Goal: Entertainment & Leisure: Consume media (video, audio)

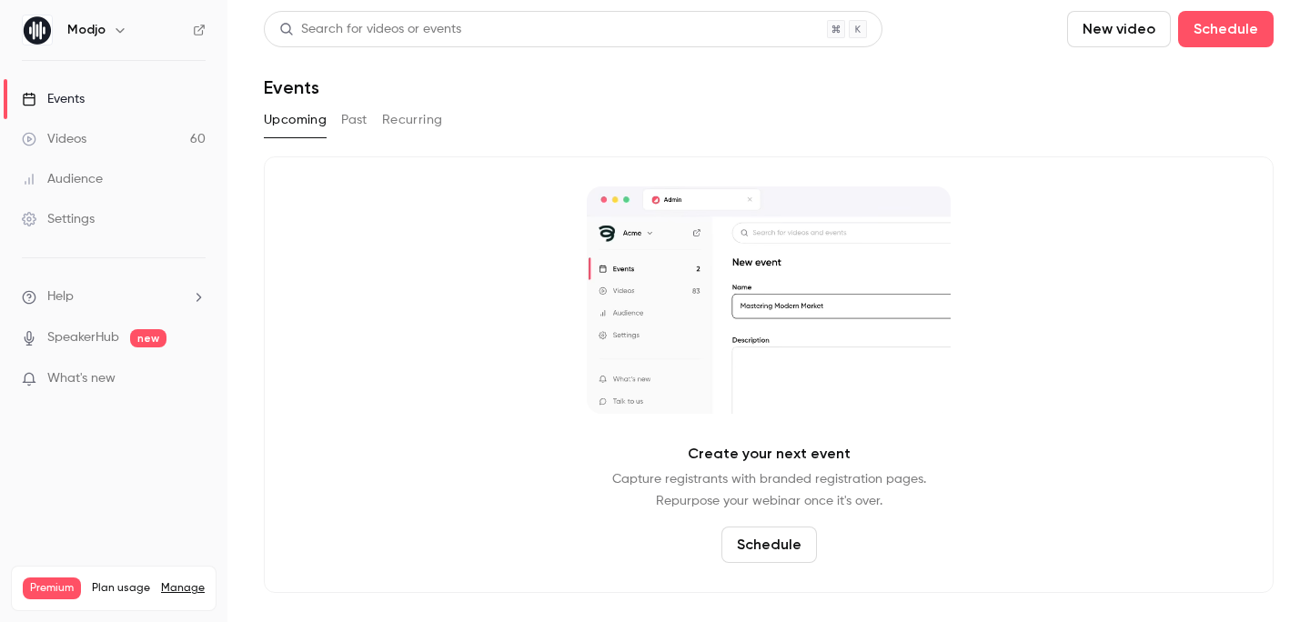
click at [351, 117] on button "Past" at bounding box center [354, 120] width 26 height 29
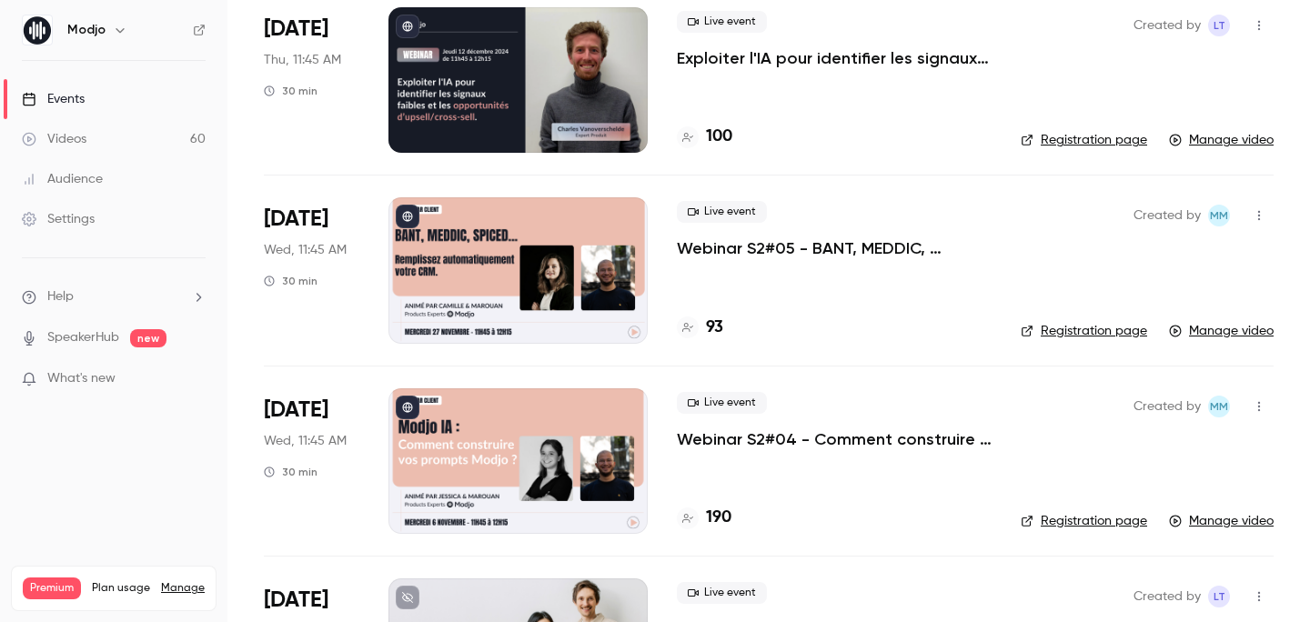
scroll to position [2052, 0]
click at [833, 246] on p "Webinar S2#05 - BANT, MEDDIC, SPICED... Remplissez automatiquement votre CRM." at bounding box center [834, 249] width 315 height 22
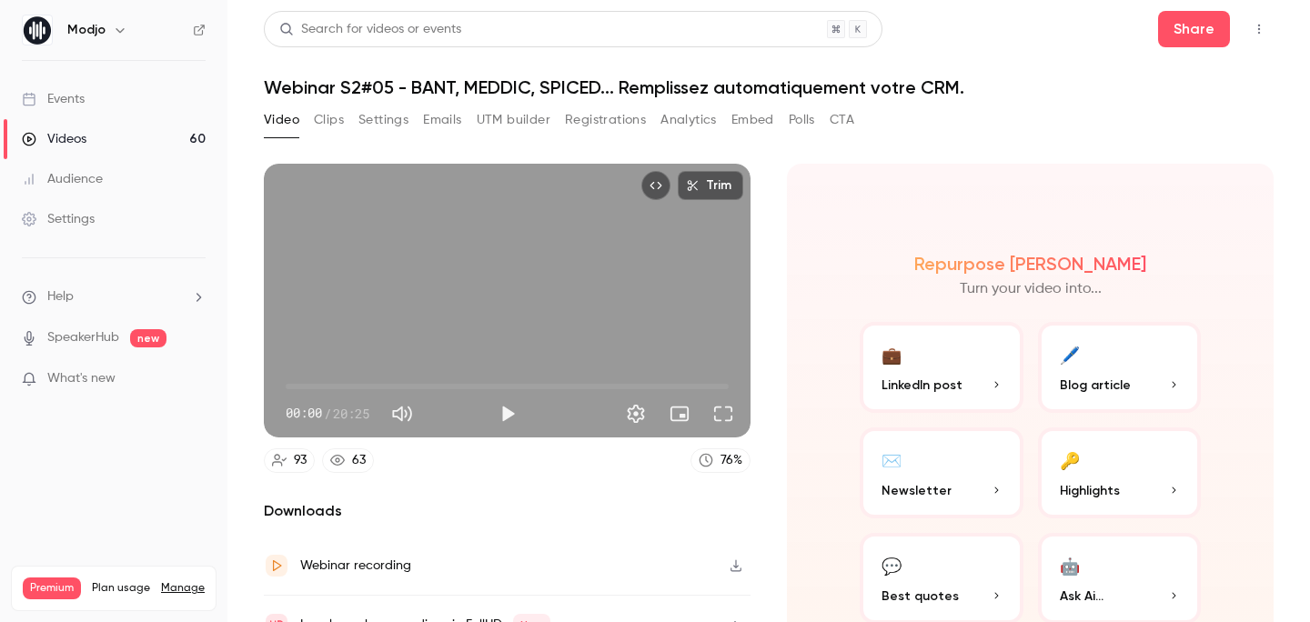
click at [594, 126] on button "Registrations" at bounding box center [605, 120] width 81 height 29
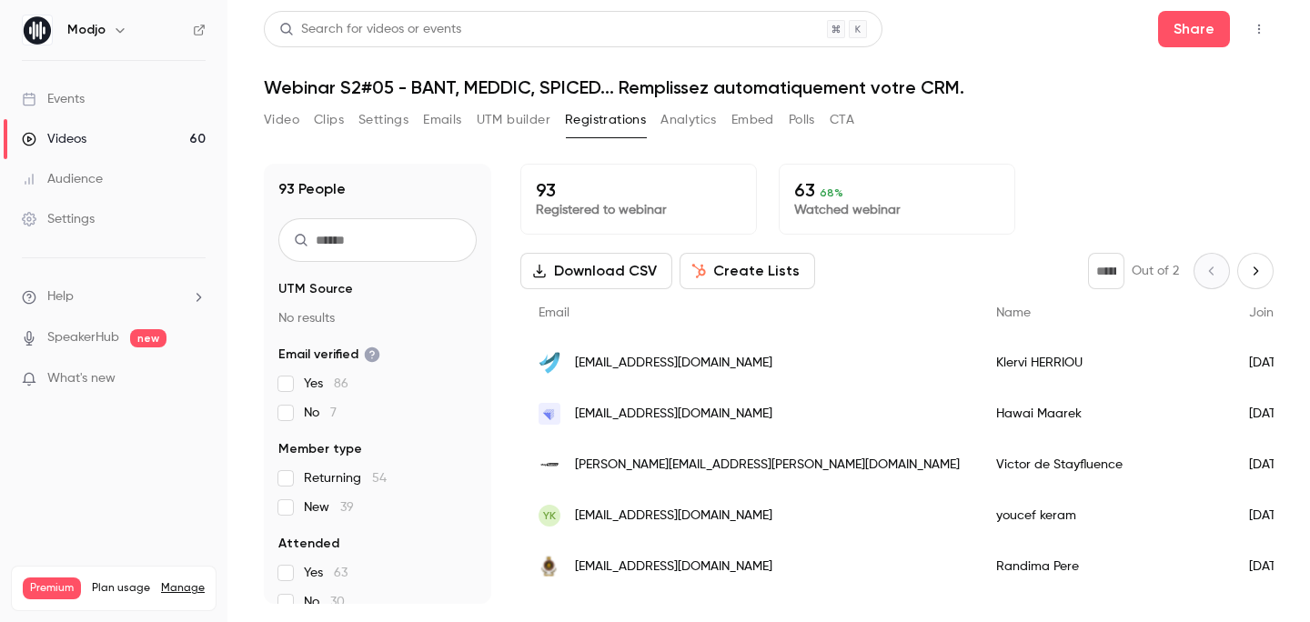
click at [279, 126] on button "Video" at bounding box center [281, 120] width 35 height 29
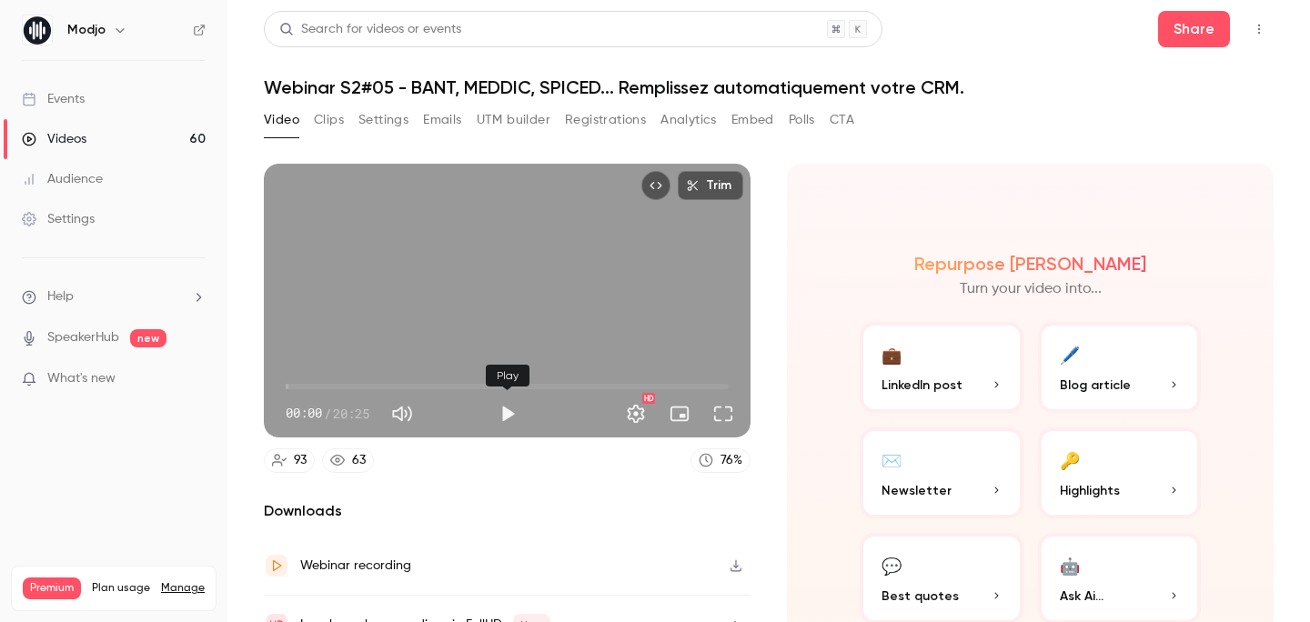
click at [504, 422] on button "Play" at bounding box center [507, 414] width 36 height 36
click at [364, 387] on span "00:00" at bounding box center [507, 386] width 443 height 29
click at [416, 385] on span "05:59" at bounding box center [507, 386] width 443 height 29
click at [447, 385] on span "06:00" at bounding box center [507, 386] width 443 height 29
click at [499, 384] on span "07:25" at bounding box center [507, 386] width 443 height 29
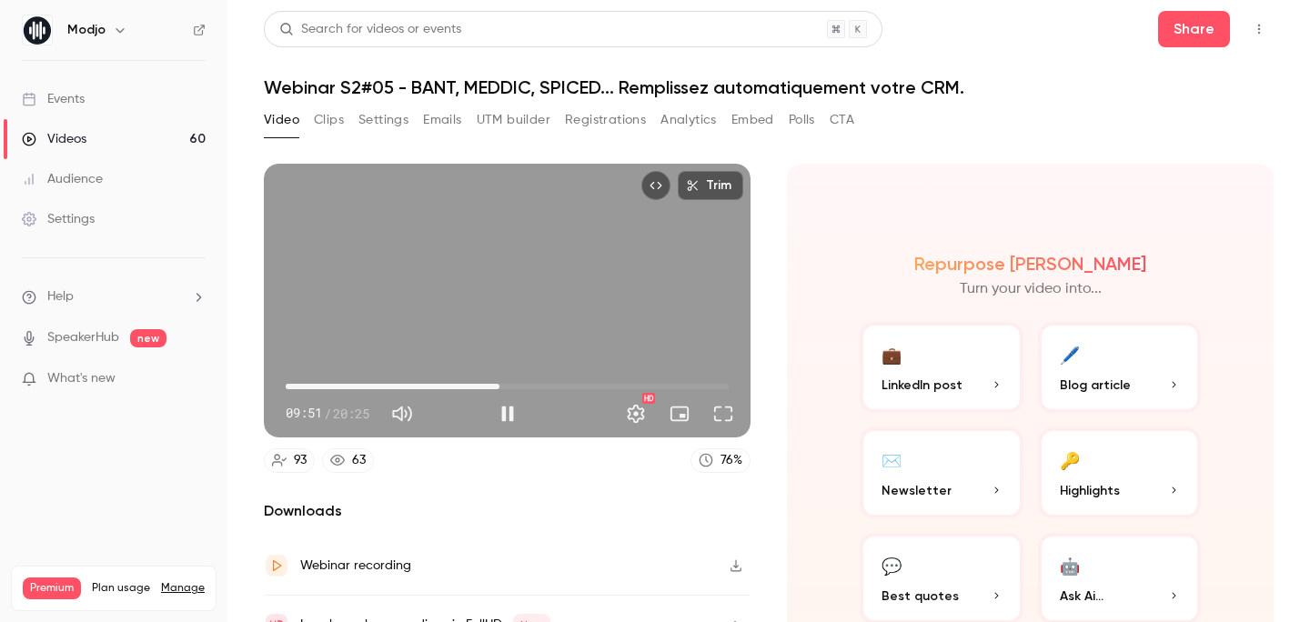
click at [520, 381] on span "09:51" at bounding box center [507, 386] width 443 height 29
click at [554, 382] on span "12:22" at bounding box center [507, 386] width 443 height 29
click at [589, 384] on span "12:22" at bounding box center [507, 386] width 443 height 29
click at [625, 377] on span "15:38" at bounding box center [507, 386] width 443 height 29
click at [590, 383] on span "15:40" at bounding box center [507, 386] width 443 height 29
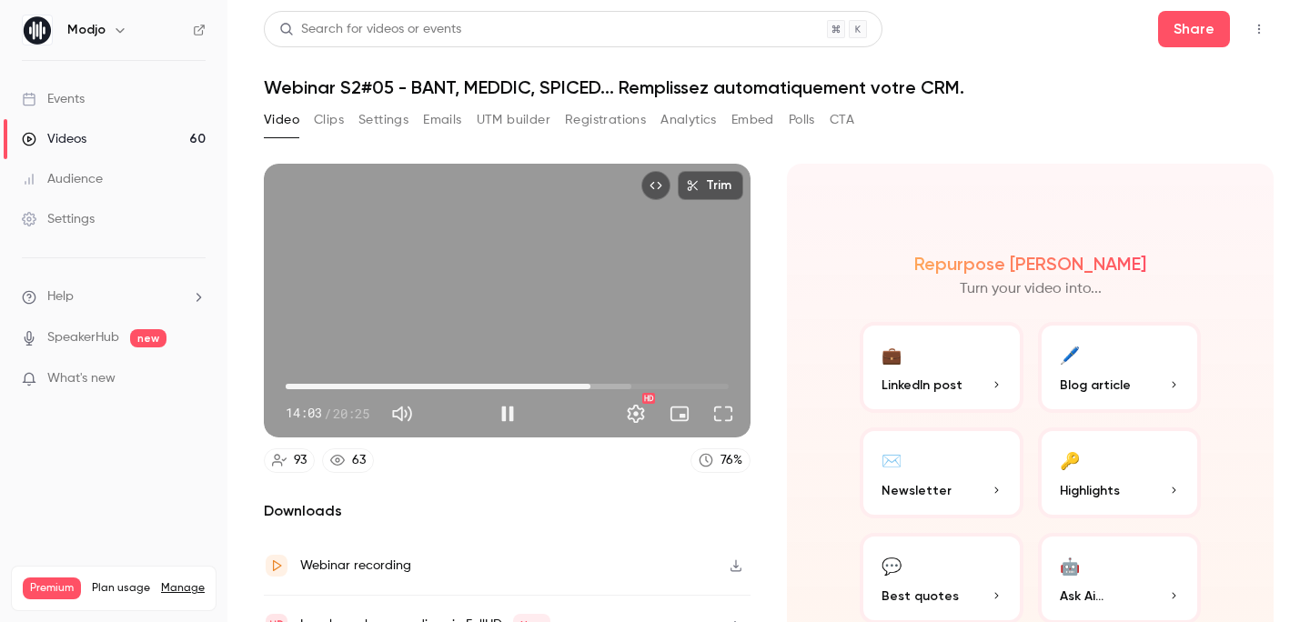
click at [567, 385] on span "14:03" at bounding box center [507, 386] width 443 height 29
click at [528, 385] on span "12:58" at bounding box center [507, 386] width 443 height 29
click at [486, 383] on span "11:12" at bounding box center [507, 386] width 443 height 29
click at [479, 389] on span "08:56" at bounding box center [479, 386] width 5 height 5
click at [459, 389] on span "08:56" at bounding box center [507, 386] width 443 height 29
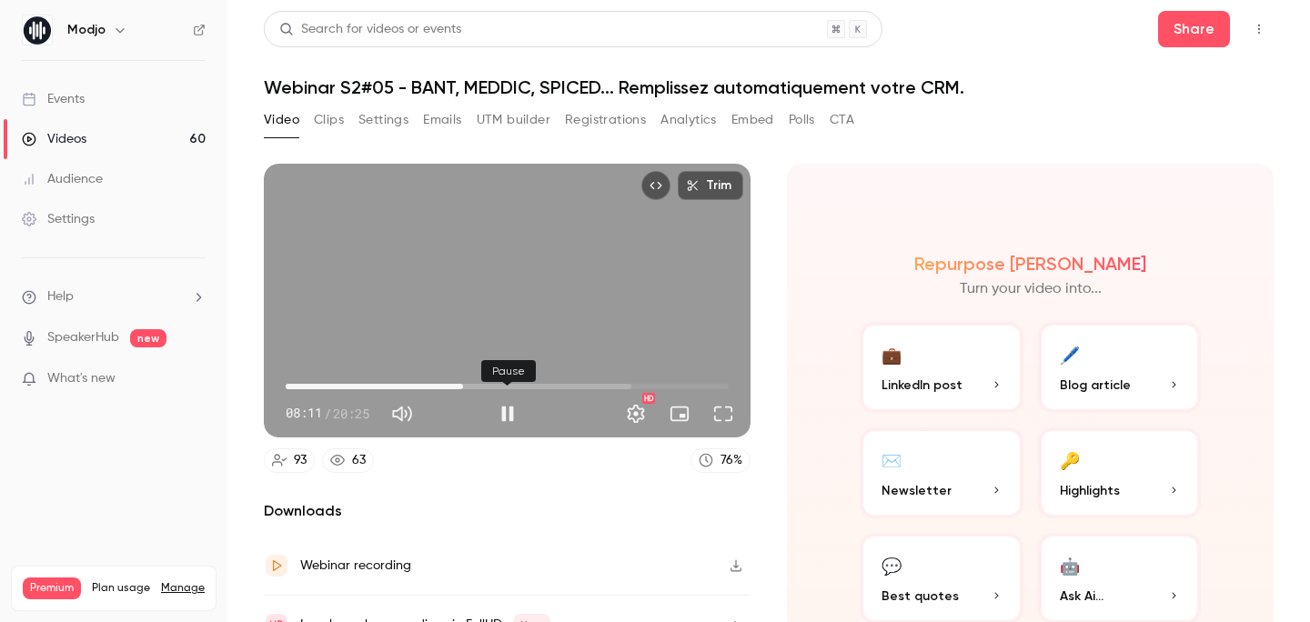
scroll to position [91, 0]
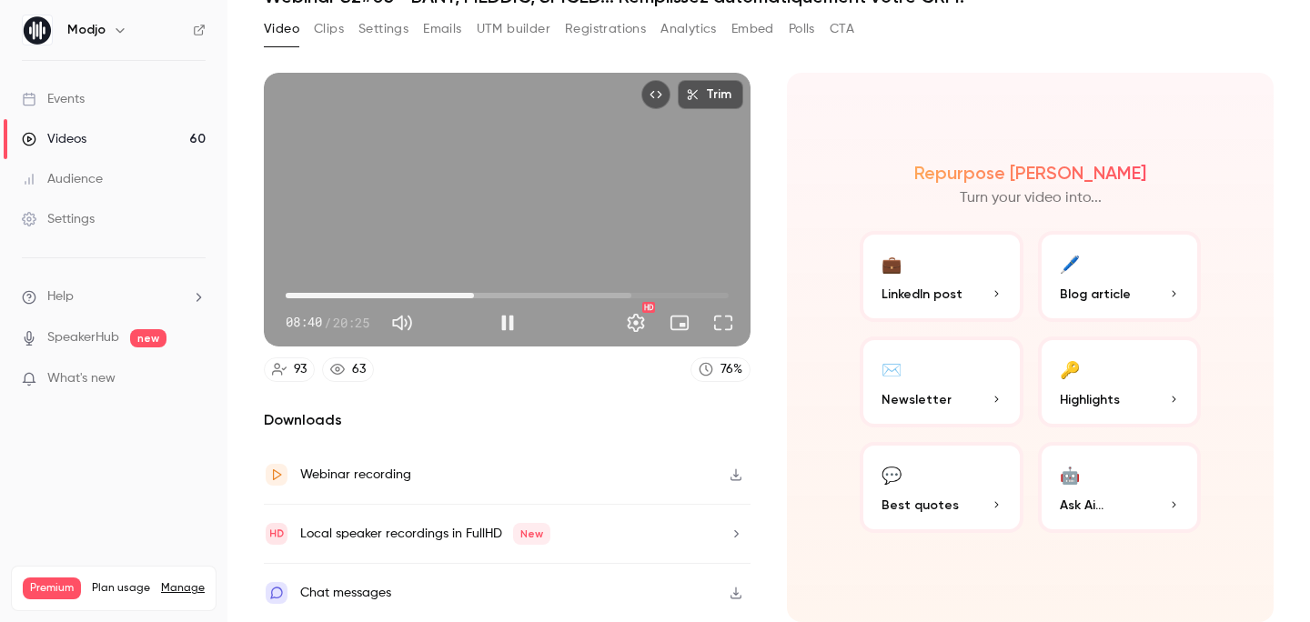
click at [474, 295] on span "08:40" at bounding box center [507, 295] width 443 height 29
click at [487, 295] on span "08:41" at bounding box center [507, 295] width 443 height 29
click at [497, 294] on span "09:43" at bounding box center [507, 295] width 443 height 29
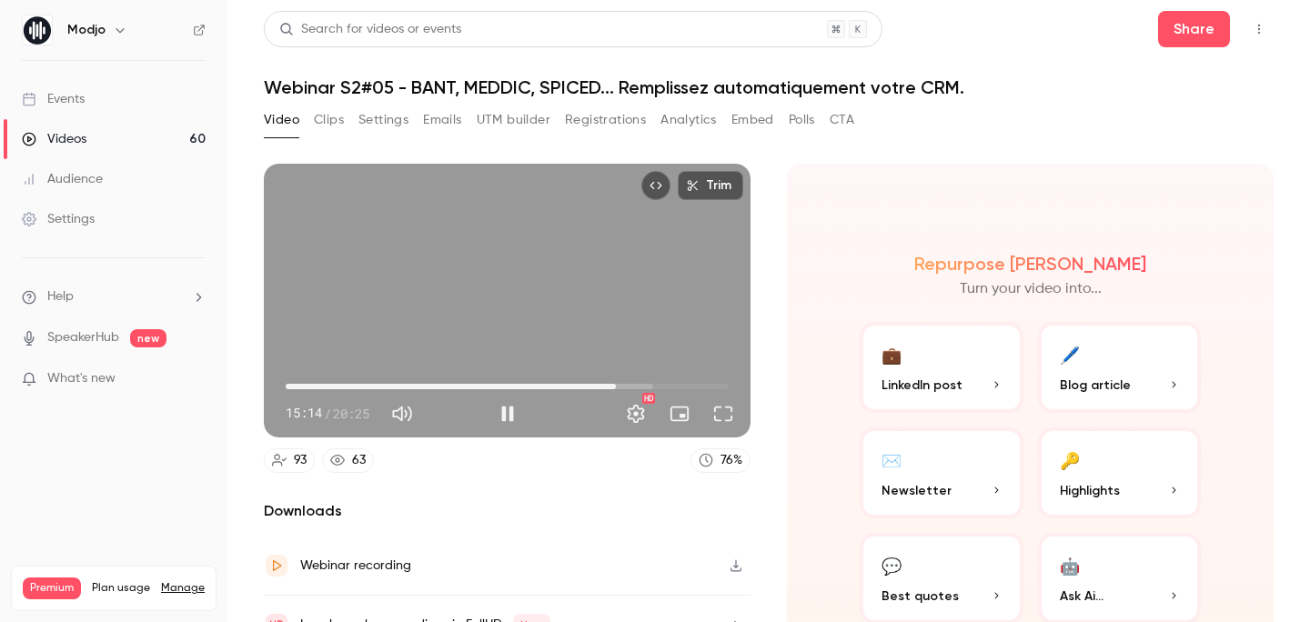
type input "*****"
